Goal: Find specific page/section: Find specific page/section

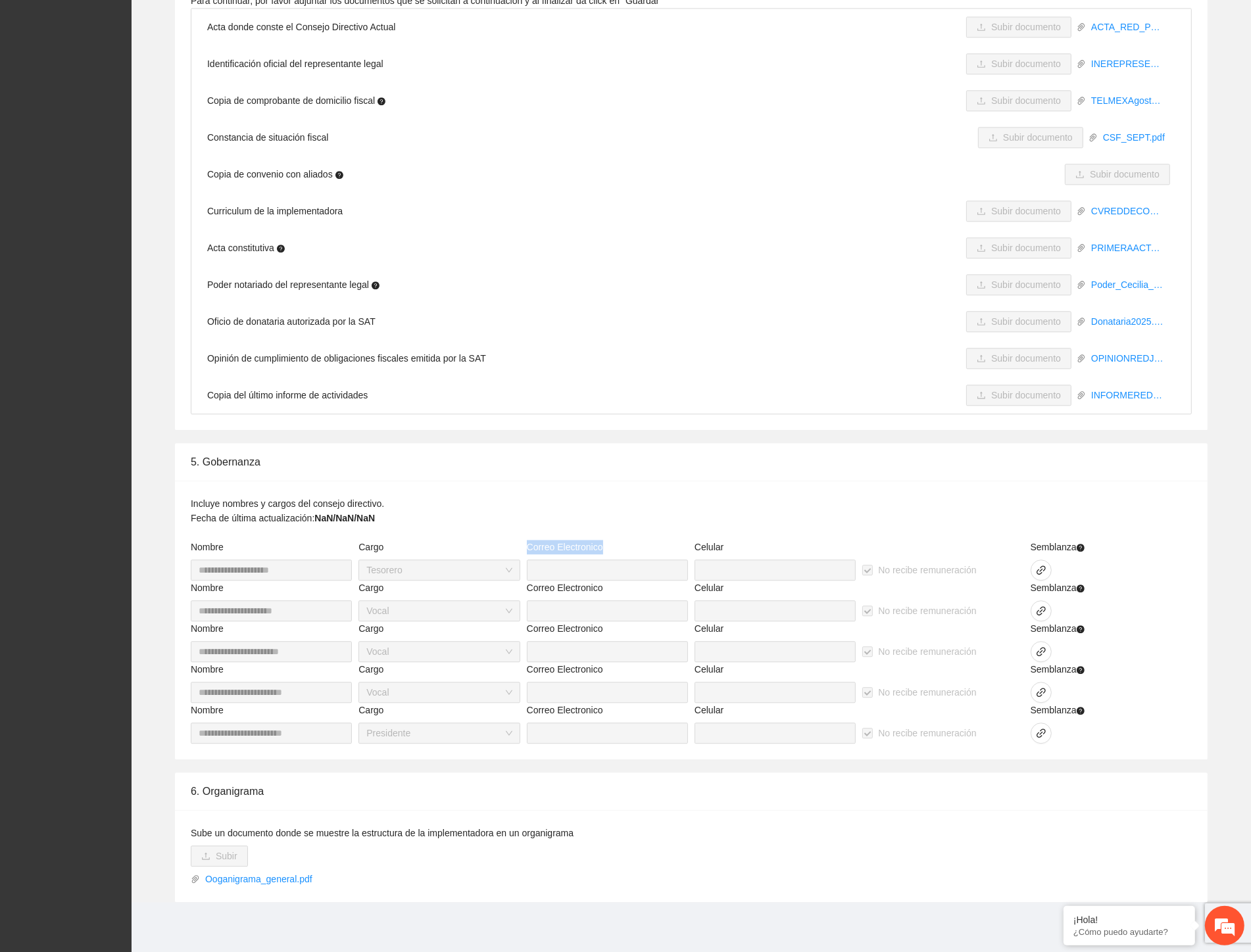
drag, startPoint x: 523, startPoint y: 544, endPoint x: 628, endPoint y: 542, distance: 105.0
click at [628, 542] on div "Correo Electronico" at bounding box center [607, 560] width 168 height 41
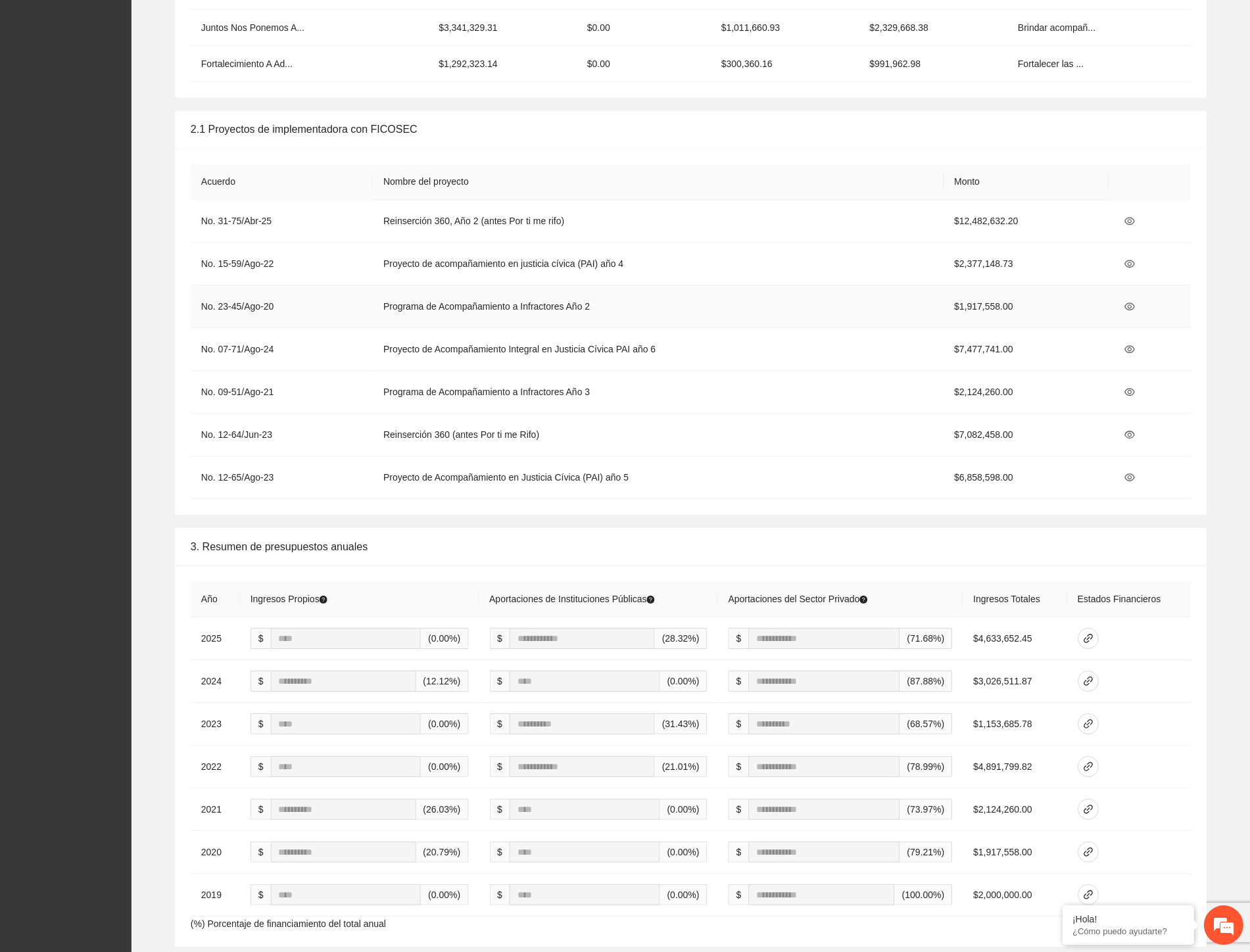
scroll to position [2613, 0]
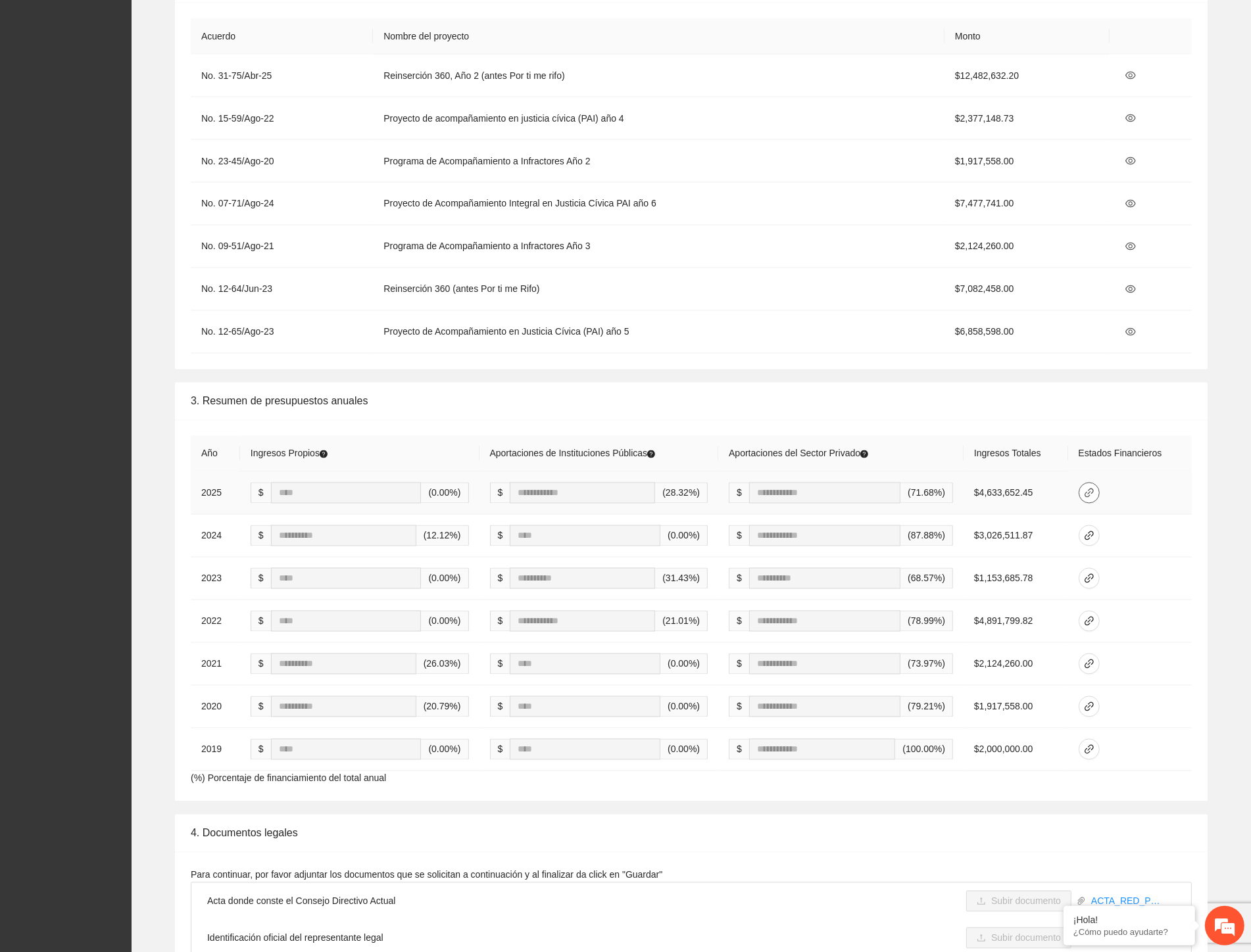
click at [1099, 487] on span "link" at bounding box center [1089, 492] width 20 height 11
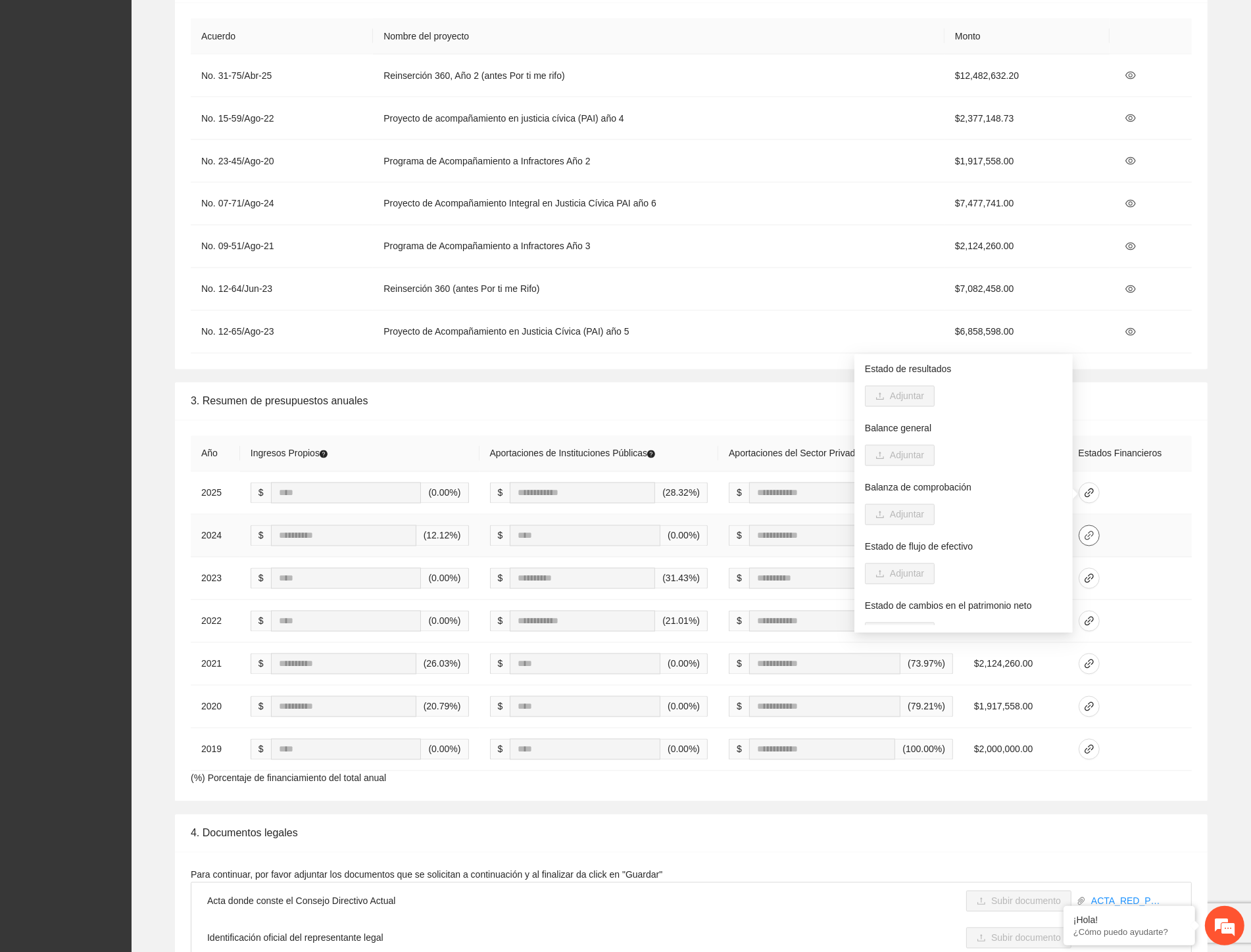
click at [1094, 537] on icon "link" at bounding box center [1088, 535] width 11 height 11
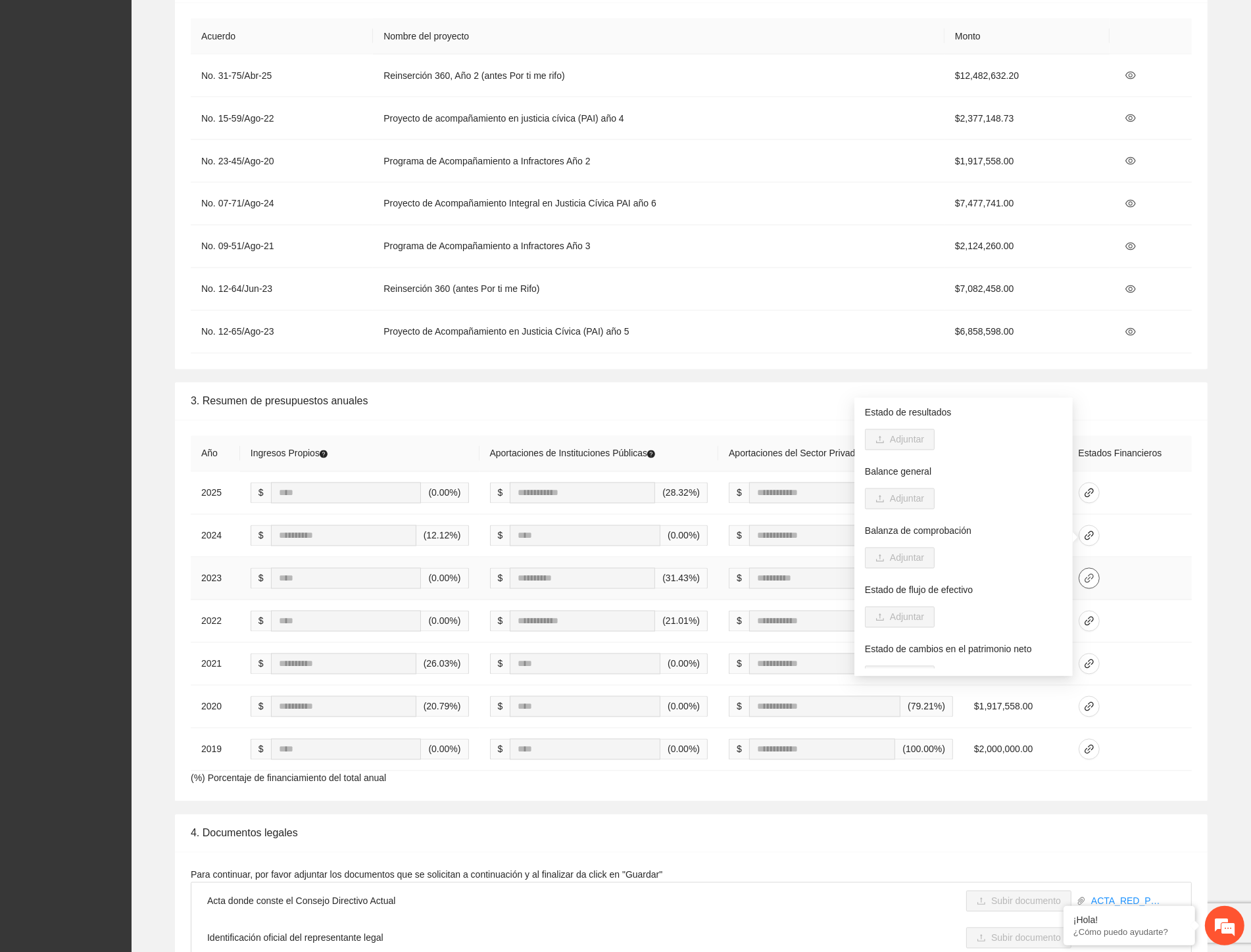
click at [1098, 587] on button "button" at bounding box center [1089, 579] width 21 height 21
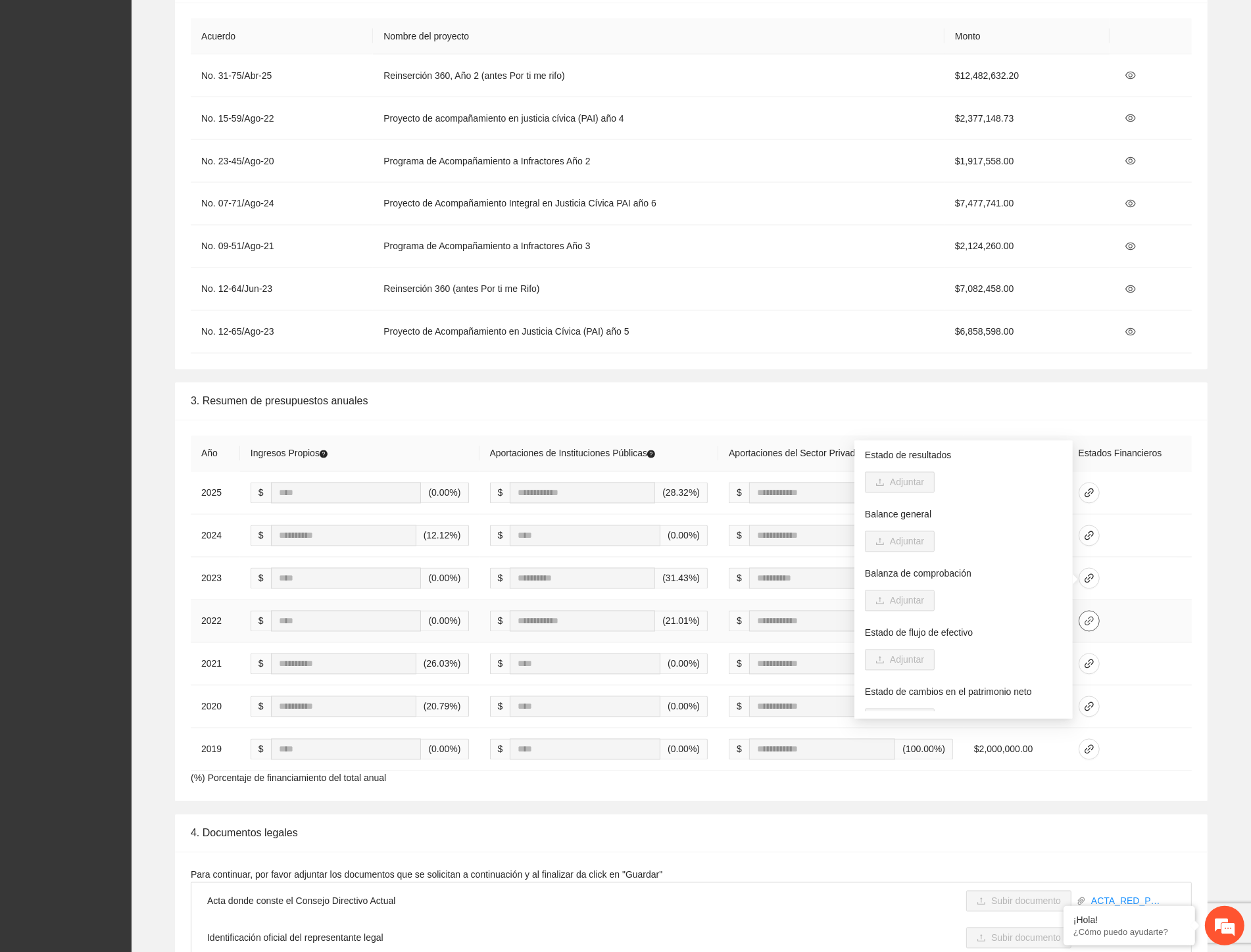
click at [1094, 627] on icon "link" at bounding box center [1088, 621] width 11 height 11
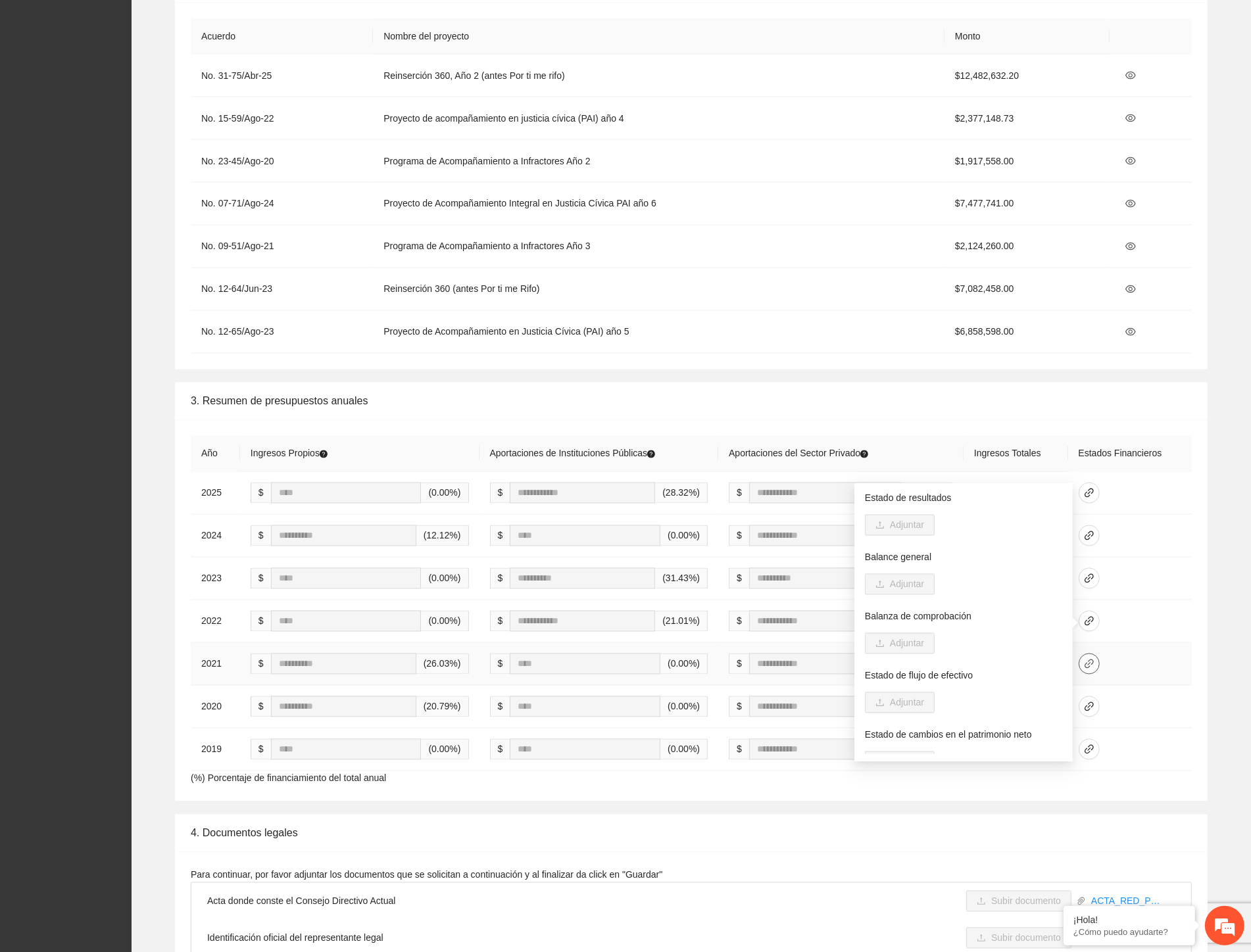
click at [1099, 669] on span "link" at bounding box center [1089, 663] width 20 height 11
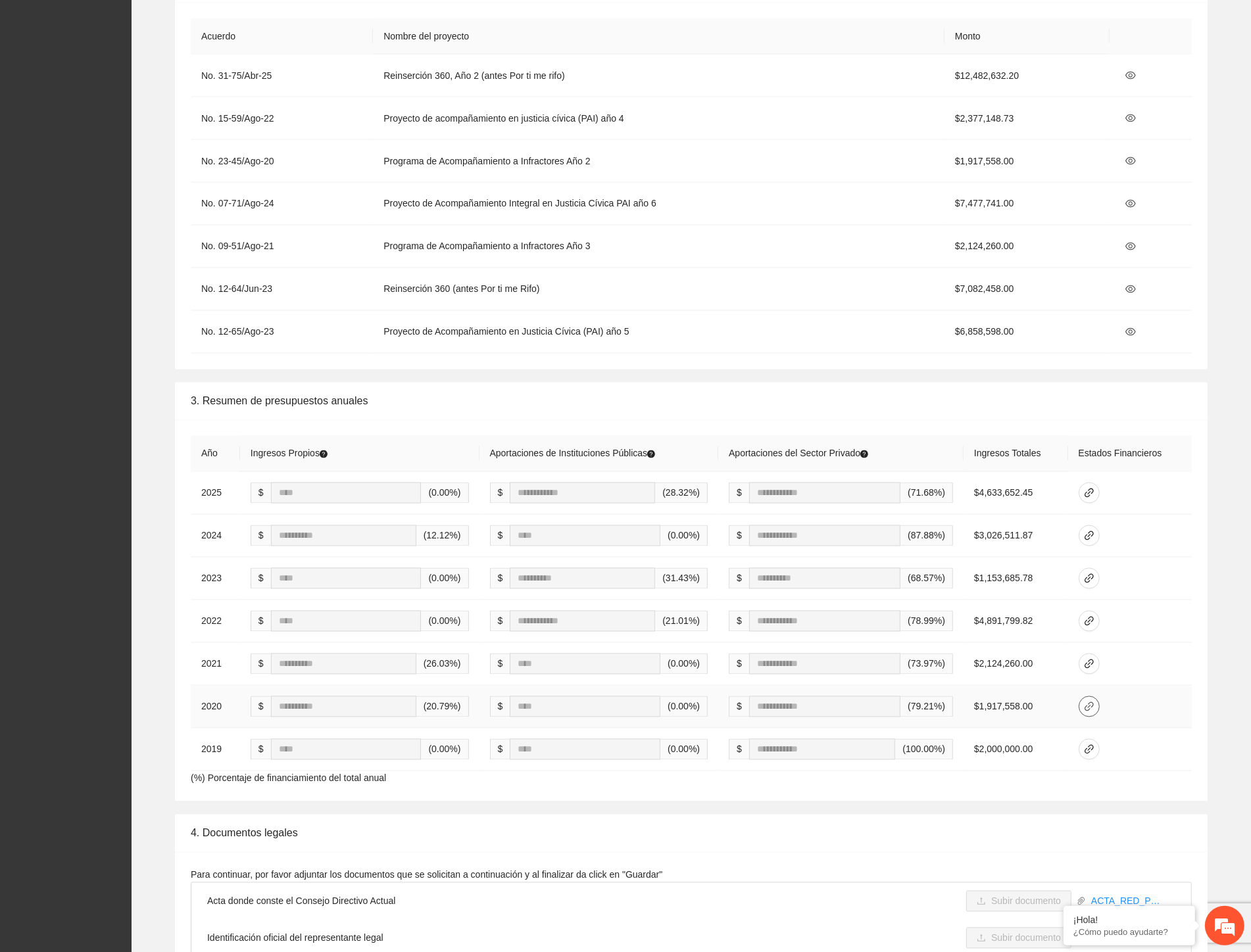
click at [1099, 712] on span "link" at bounding box center [1089, 706] width 20 height 11
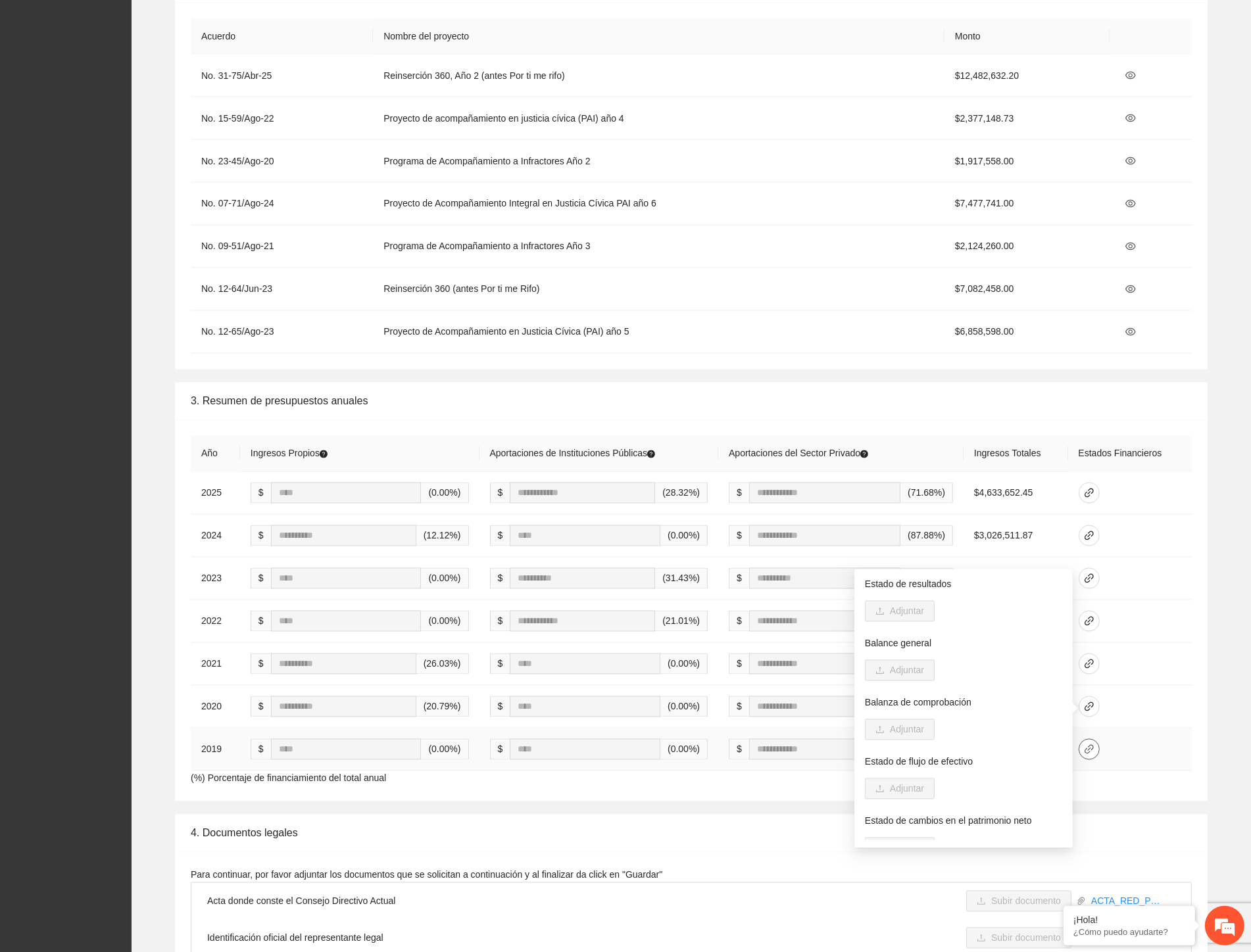
click at [1099, 754] on span "link" at bounding box center [1089, 749] width 20 height 11
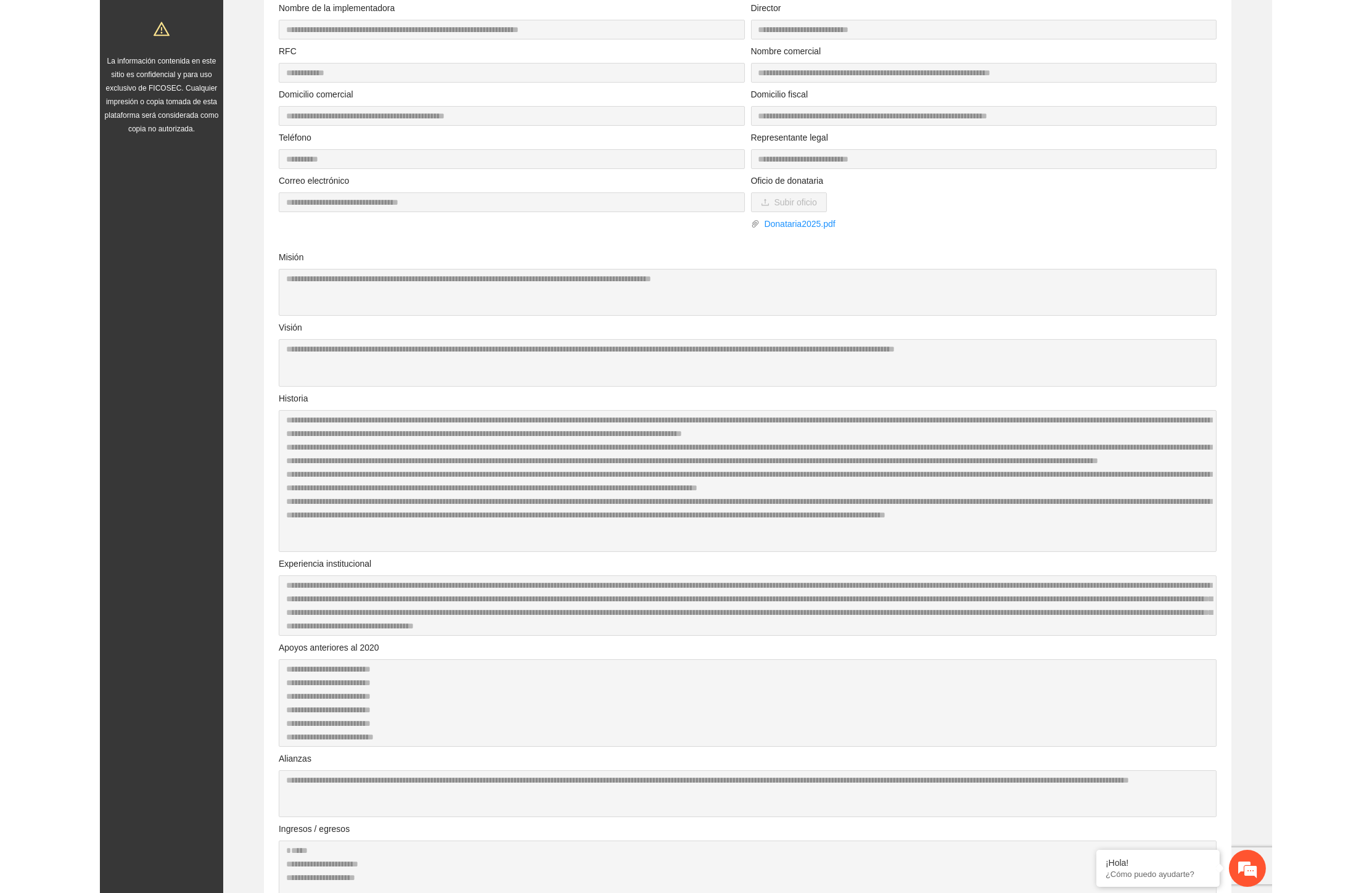
scroll to position [0, 0]
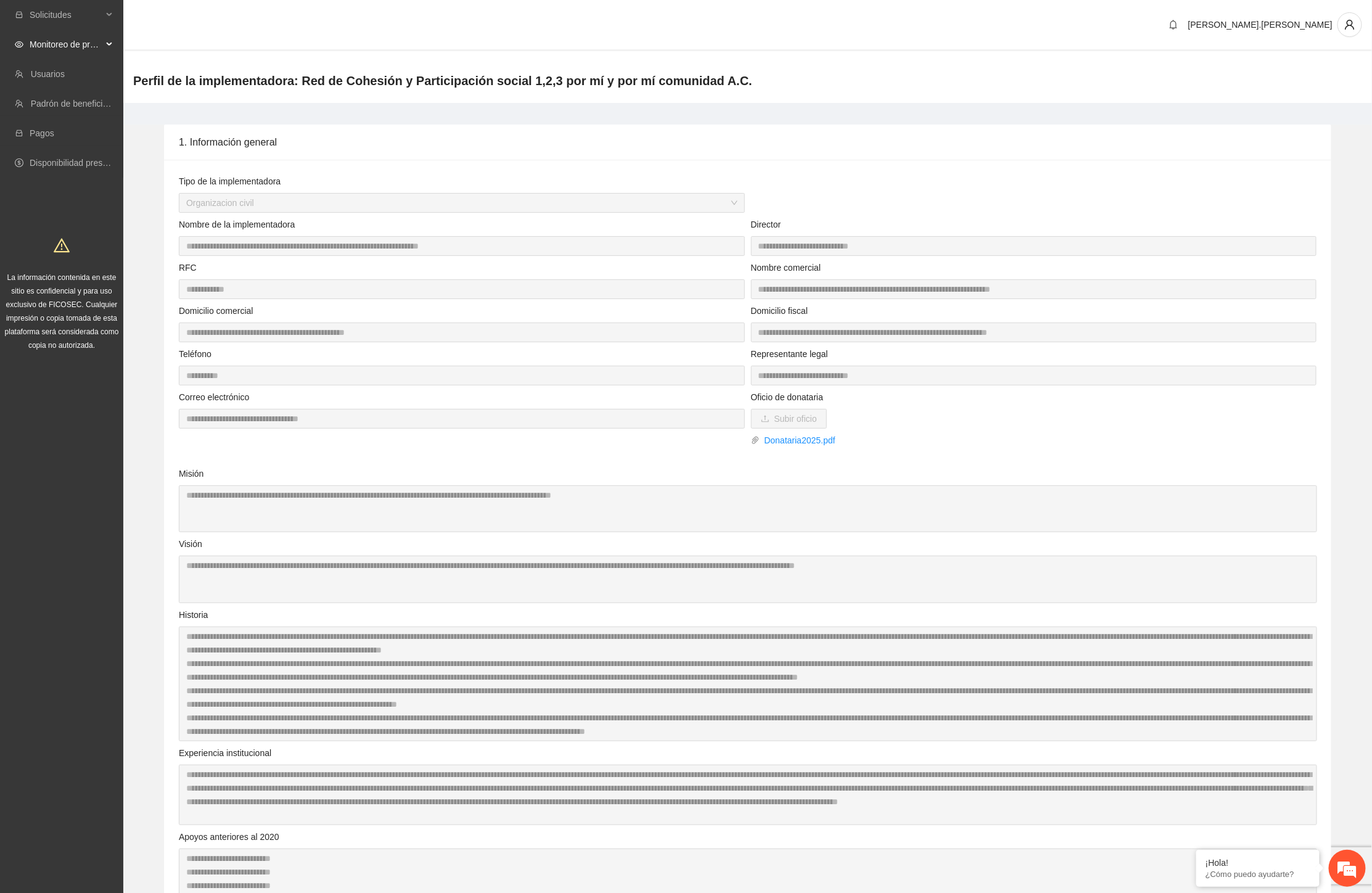
click at [90, 37] on span "Monitoreo de proyectos" at bounding box center [66, 44] width 72 height 24
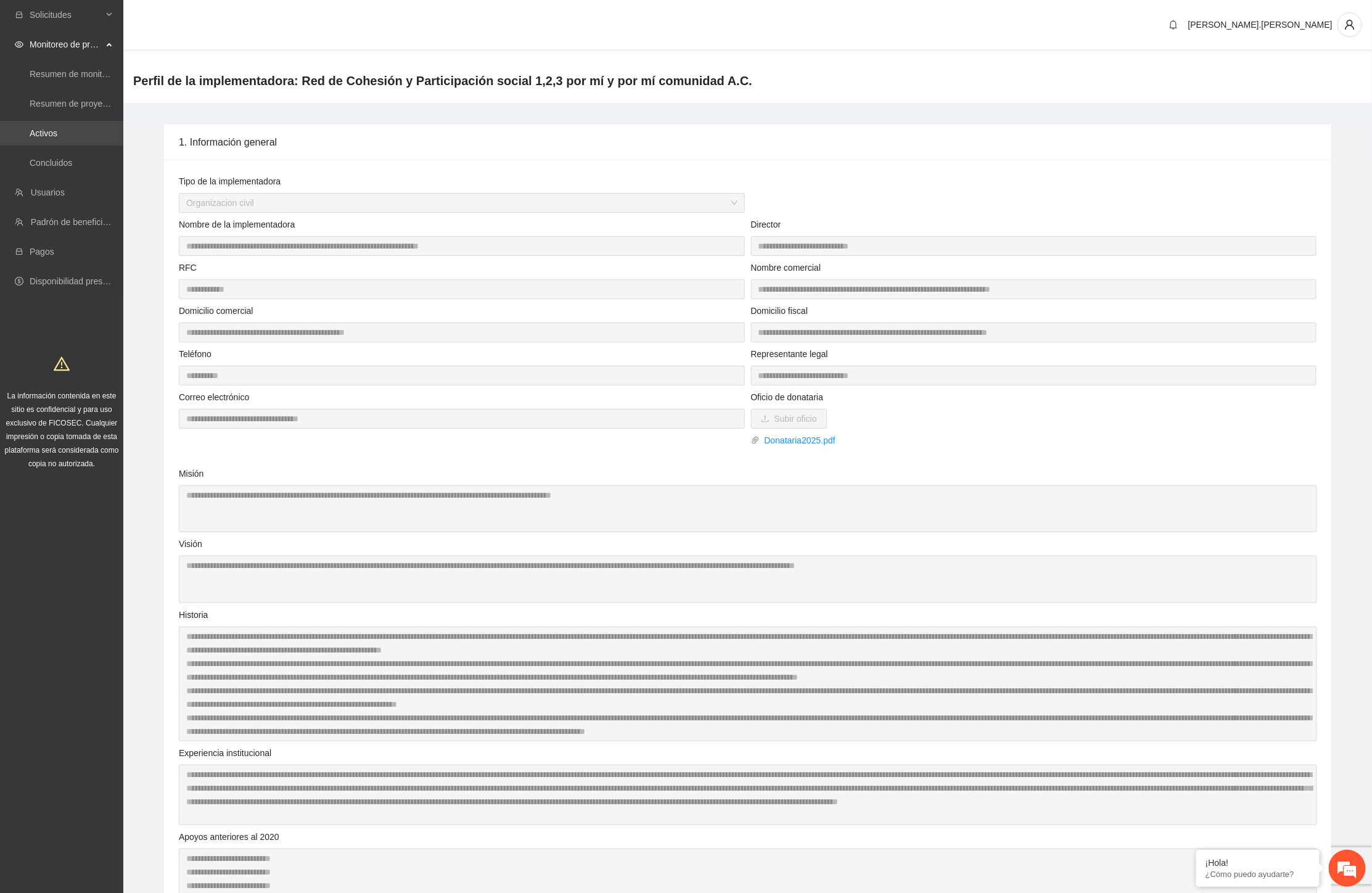
click at [57, 132] on link "Activos" at bounding box center [43, 133] width 27 height 10
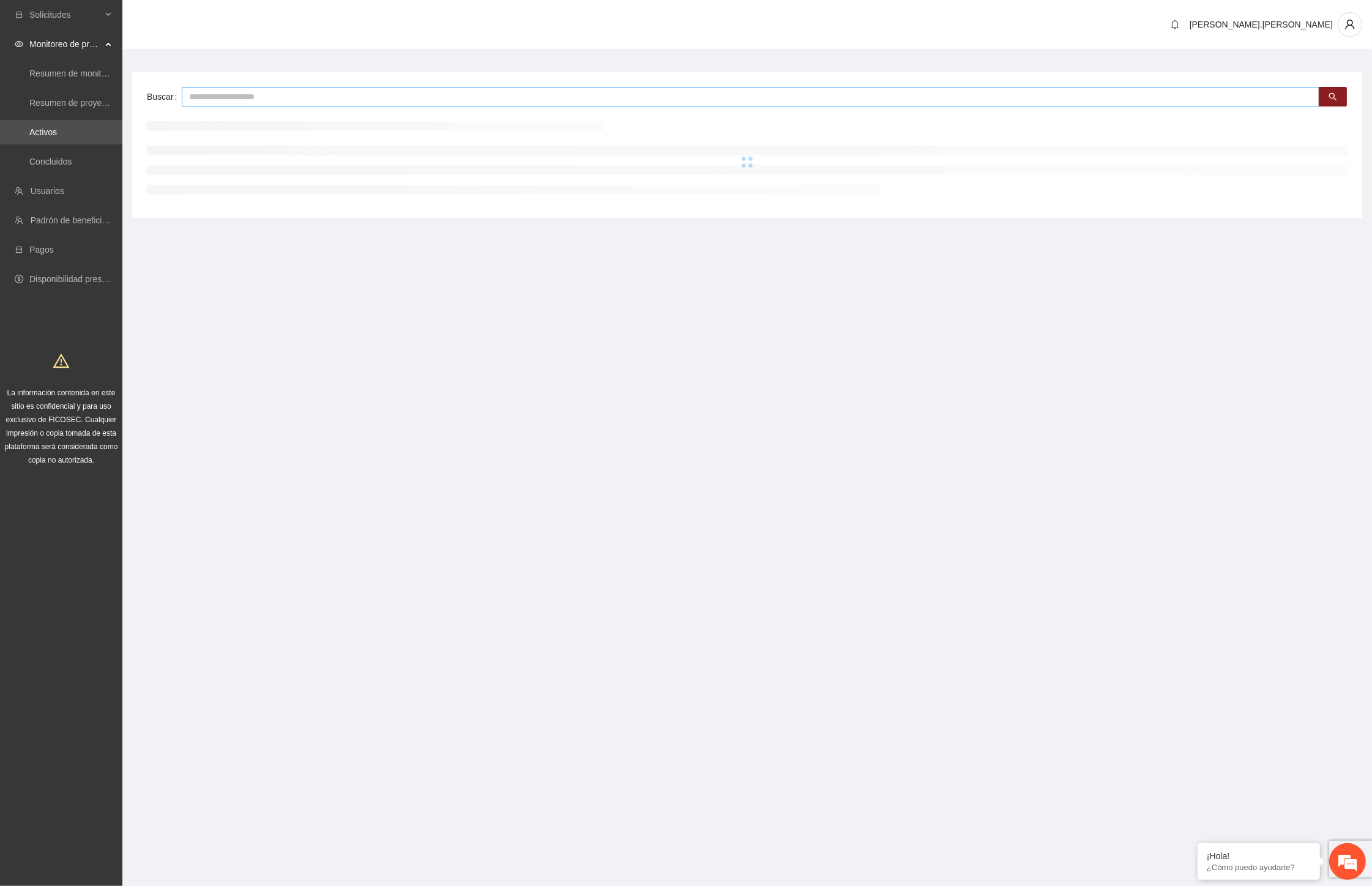
click at [423, 98] on input "text" at bounding box center [751, 97] width 1138 height 20
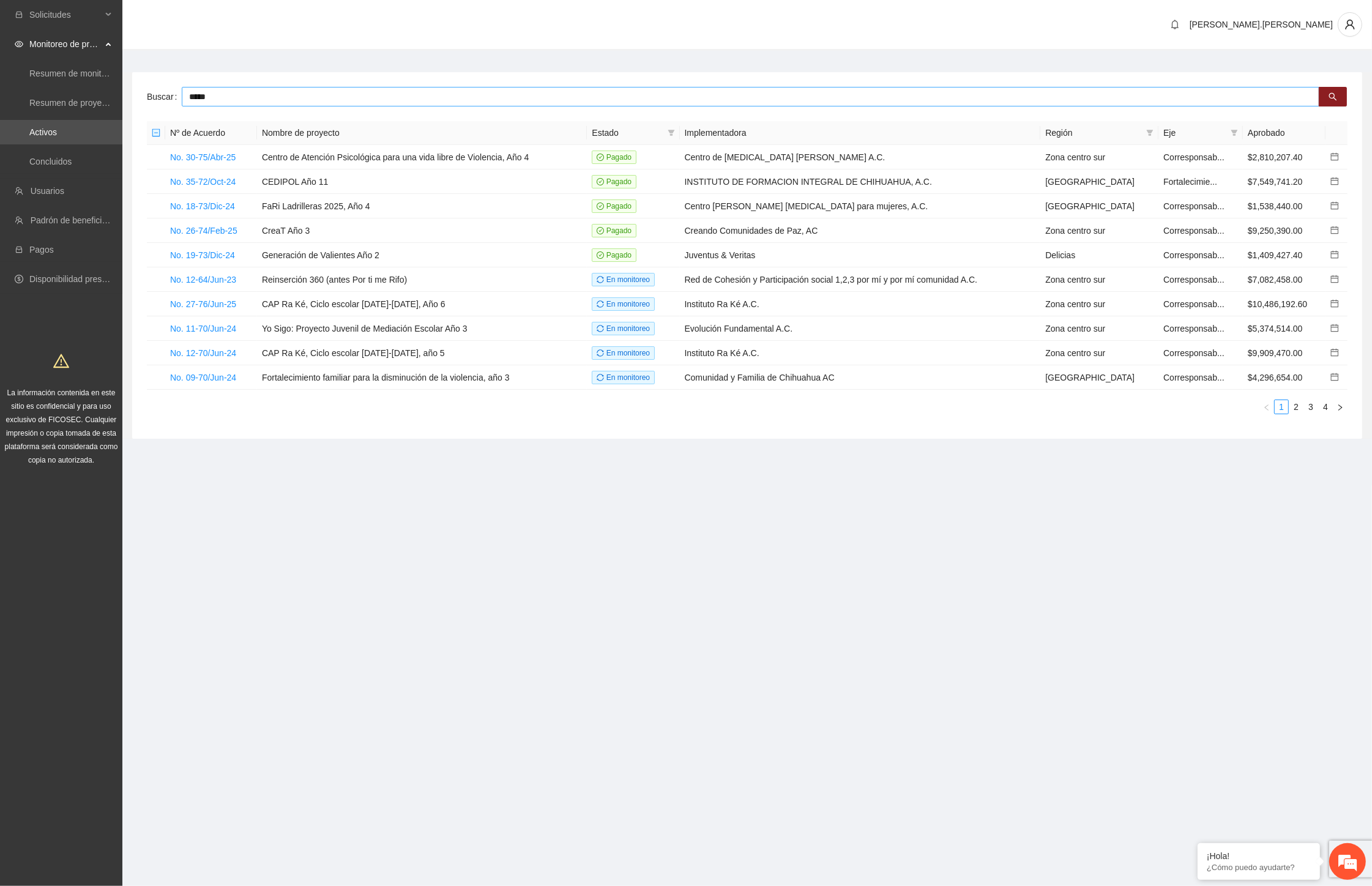
type input "*****"
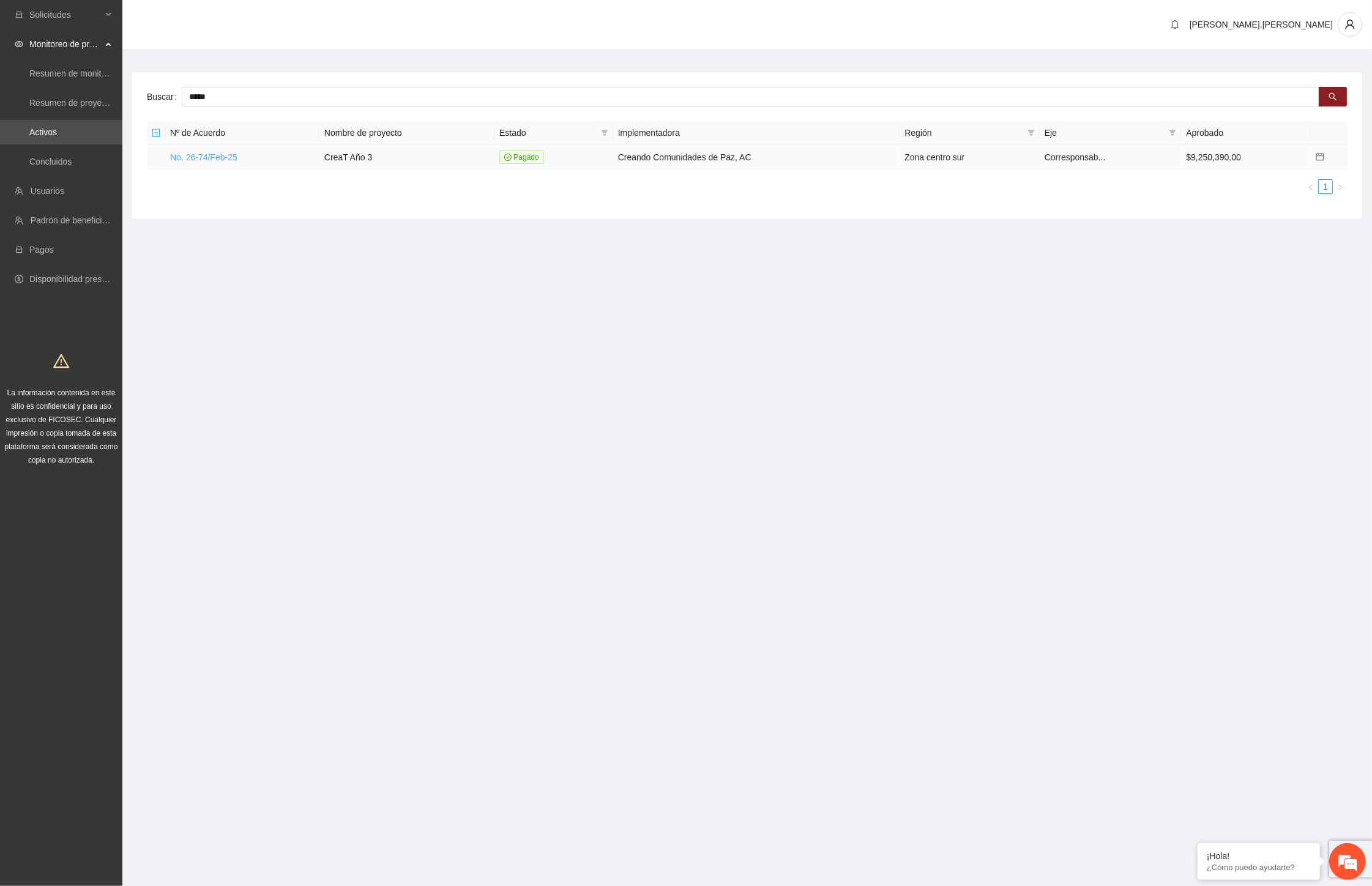
click at [222, 154] on link "No. 26-74/Feb-25" at bounding box center [204, 157] width 67 height 10
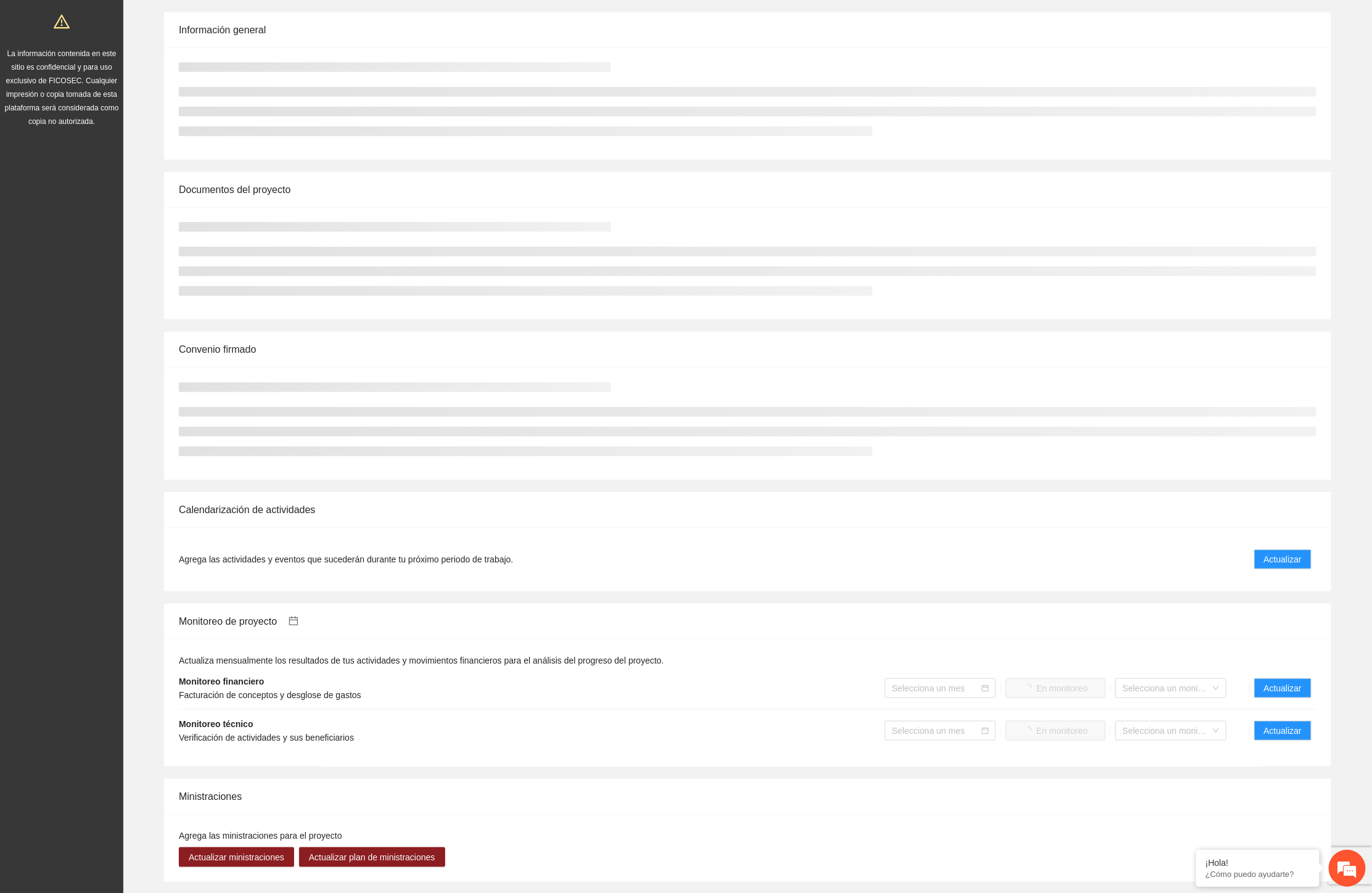
scroll to position [537, 0]
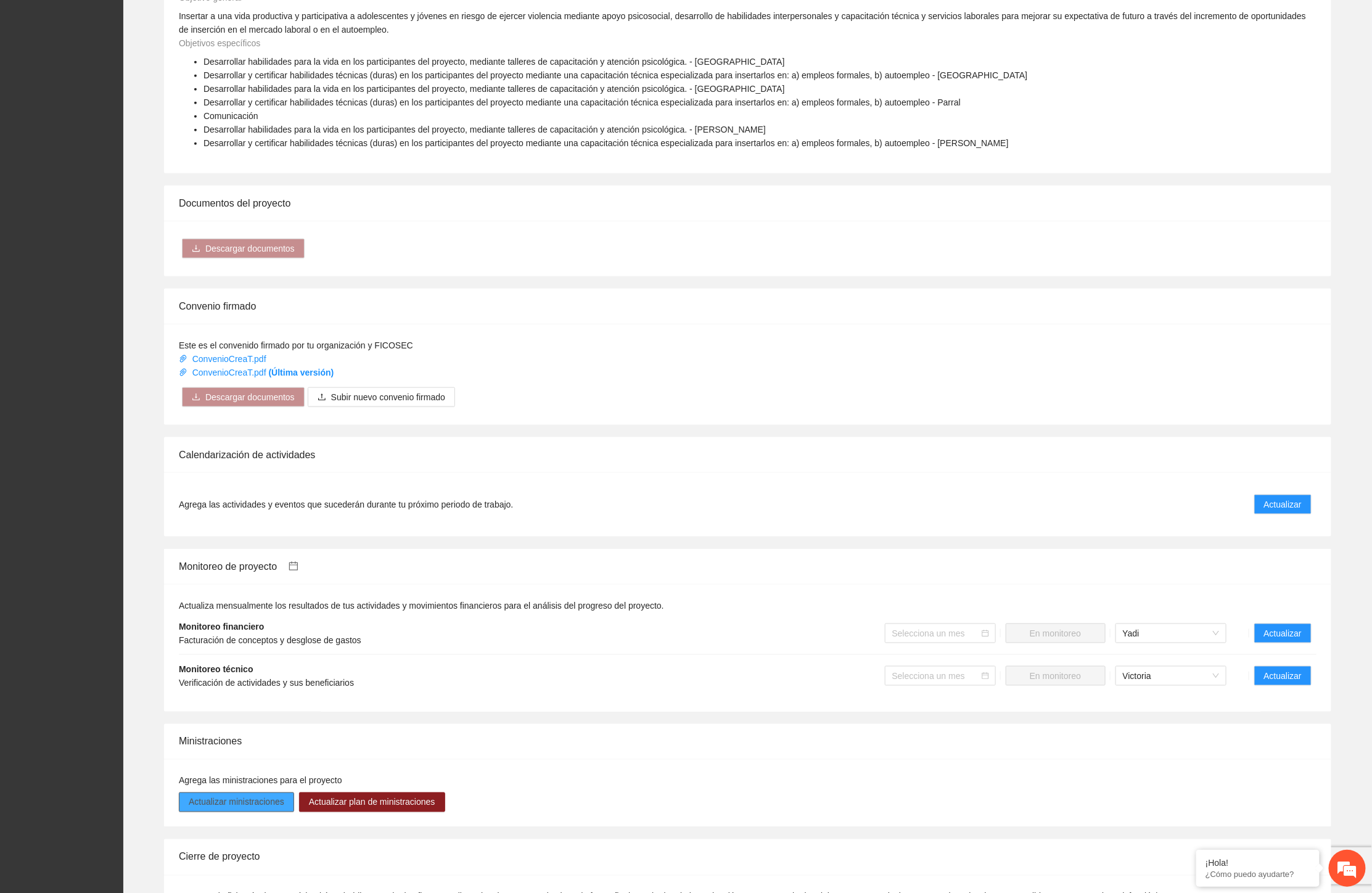
click at [268, 795] on span "Actualizar ministraciones" at bounding box center [236, 802] width 95 height 14
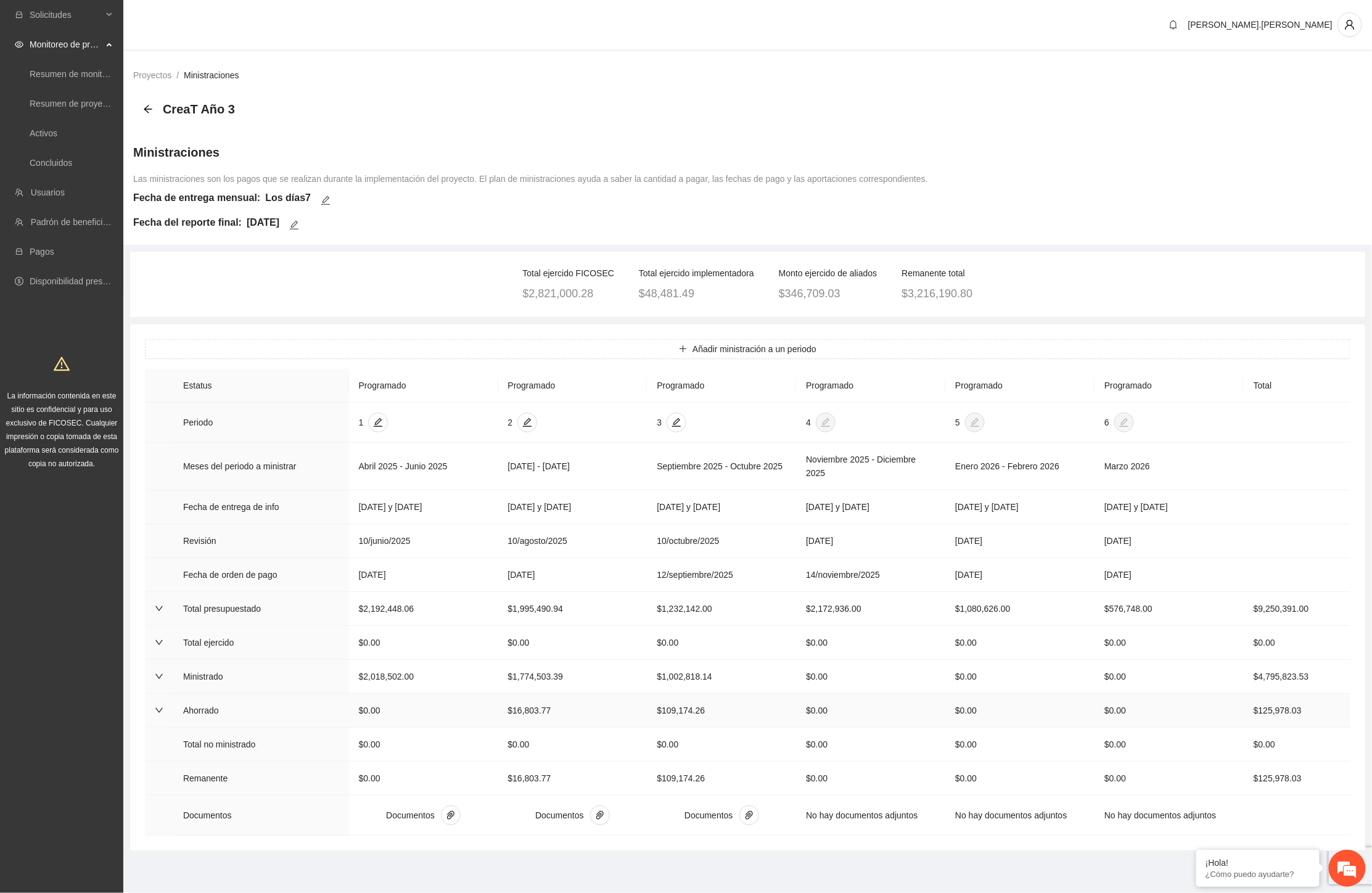
scroll to position [12, 0]
click at [749, 825] on button "button" at bounding box center [749, 815] width 20 height 20
click at [755, 746] on link "Totalejercidoporregion3raMCREAT.pdf" at bounding box center [750, 753] width 147 height 14
